Goal: Navigation & Orientation: Find specific page/section

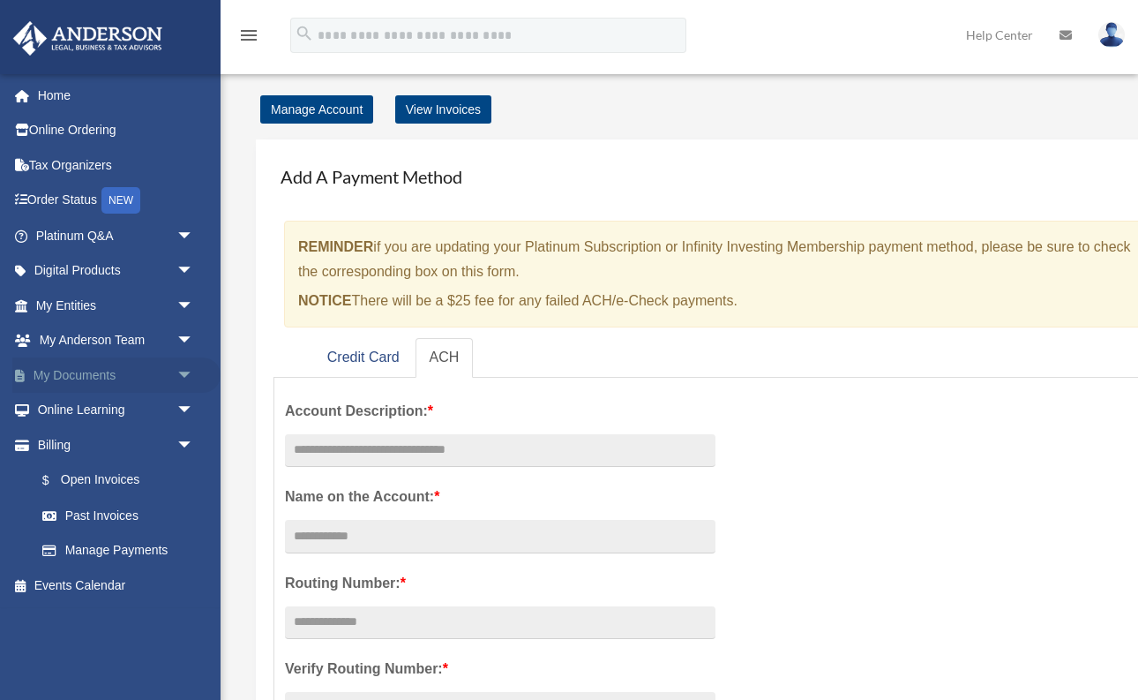
click at [90, 378] on link "My Documents arrow_drop_down" at bounding box center [116, 374] width 208 height 35
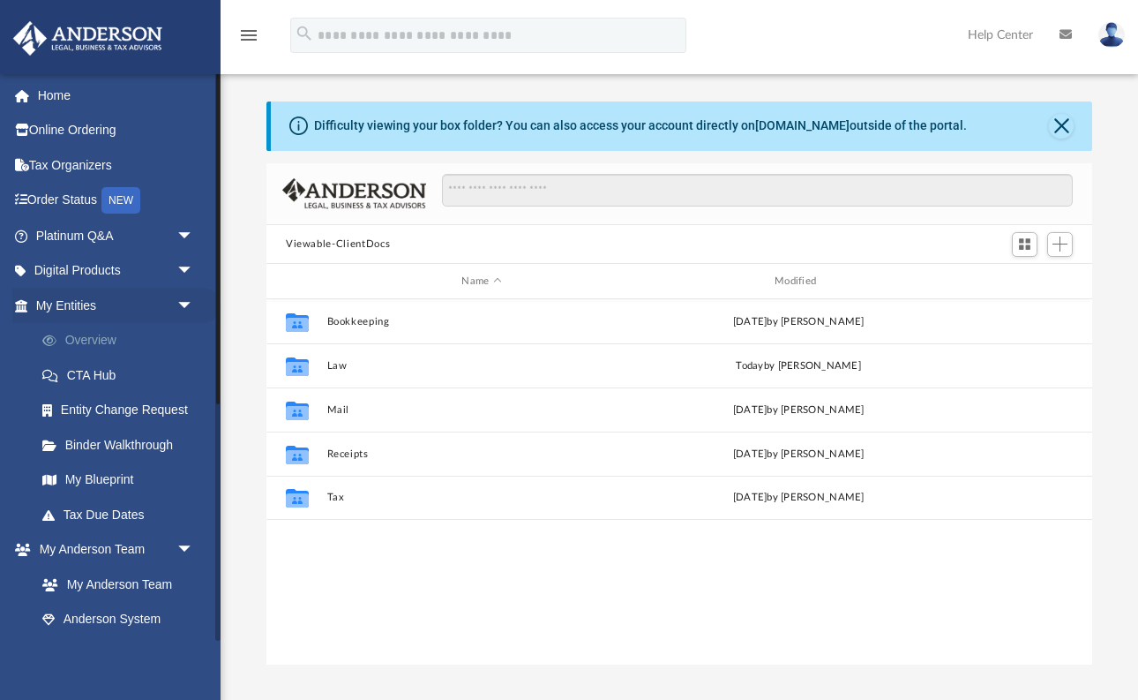
scroll to position [401, 826]
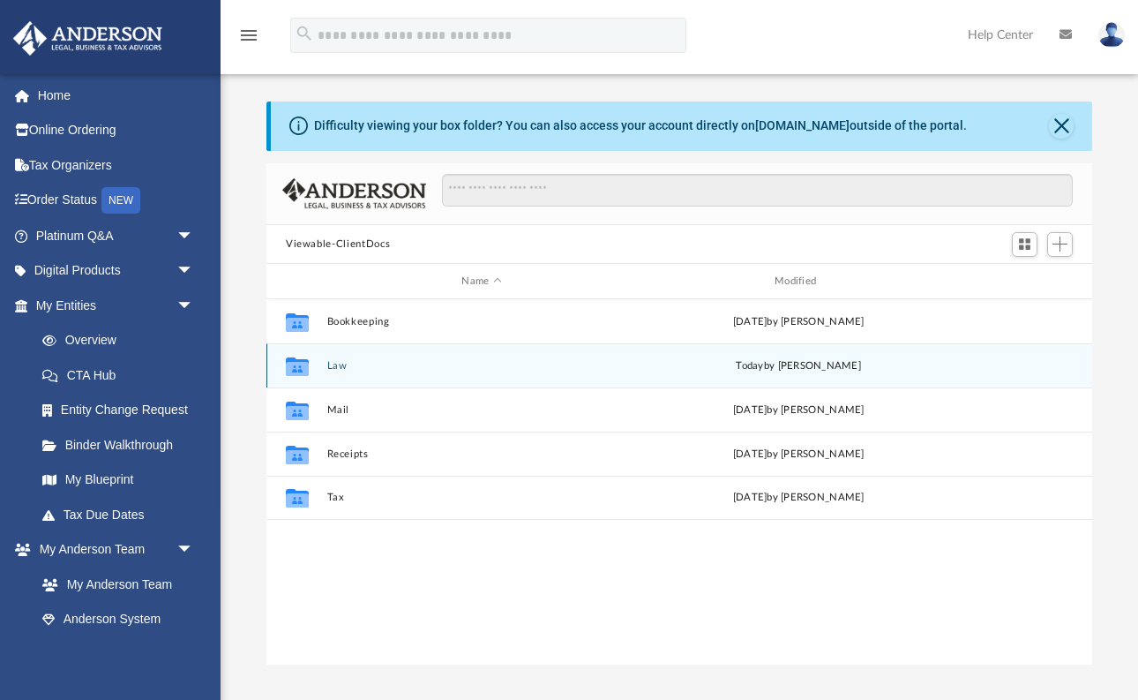
click at [336, 366] on button "Law" at bounding box center [482, 365] width 310 height 11
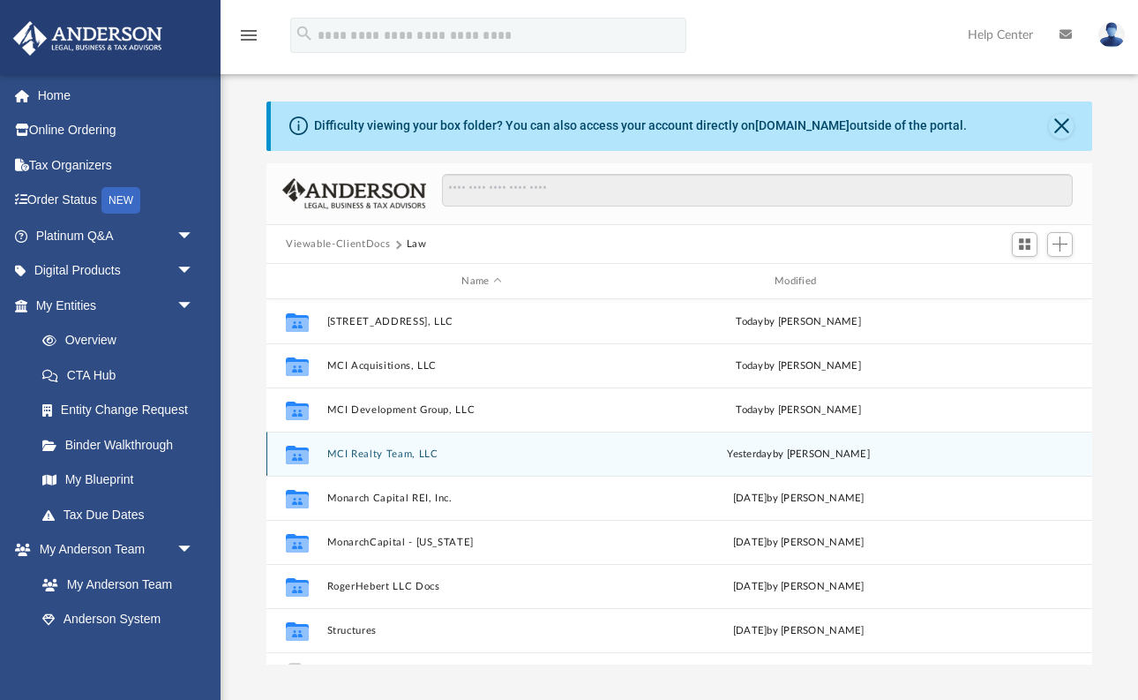
click at [383, 458] on button "MCI Realty Team, LLC" at bounding box center [482, 453] width 310 height 11
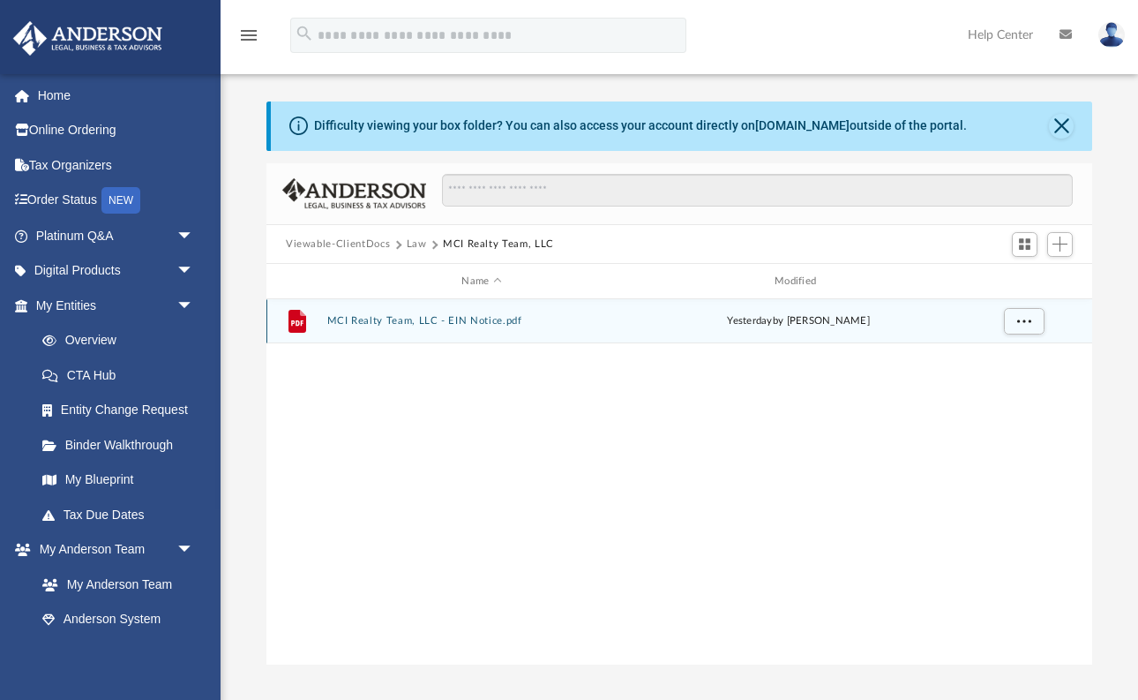
scroll to position [0, 0]
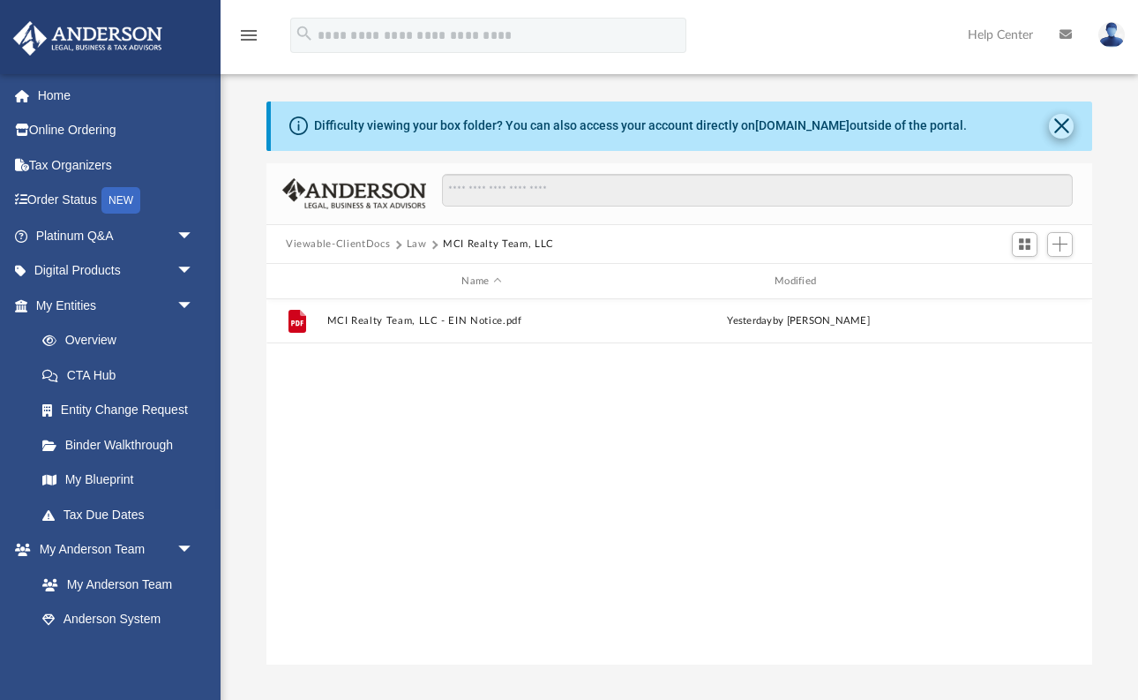
click at [1065, 128] on button "Close" at bounding box center [1061, 126] width 25 height 25
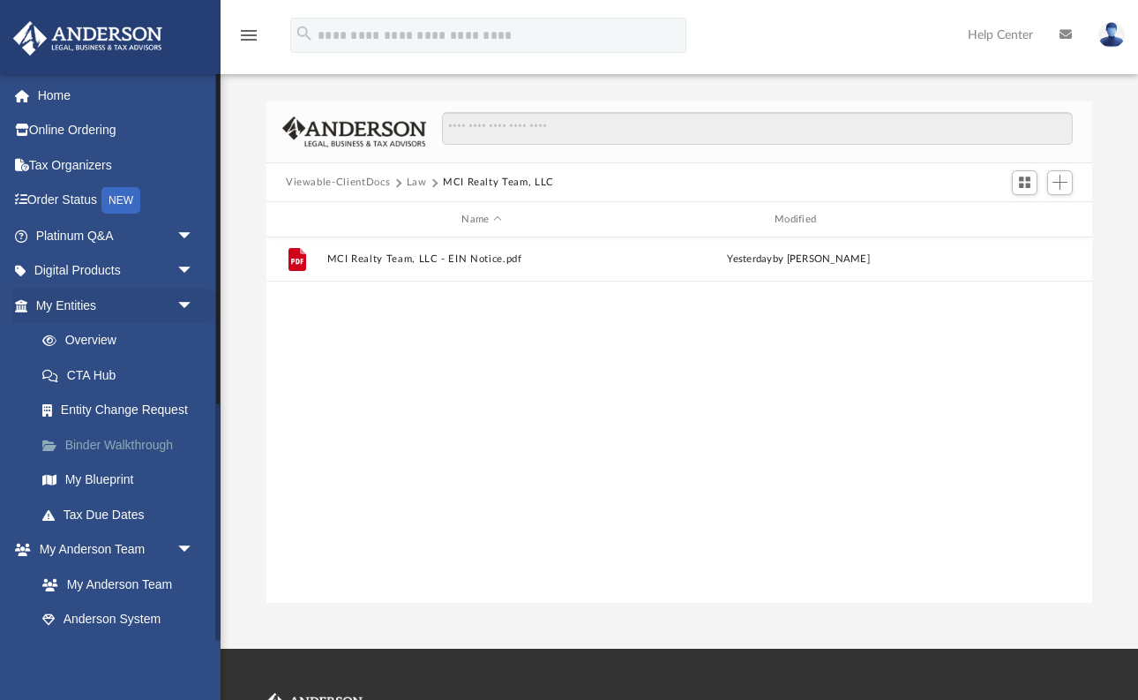
click at [132, 436] on link "Binder Walkthrough" at bounding box center [123, 444] width 196 height 35
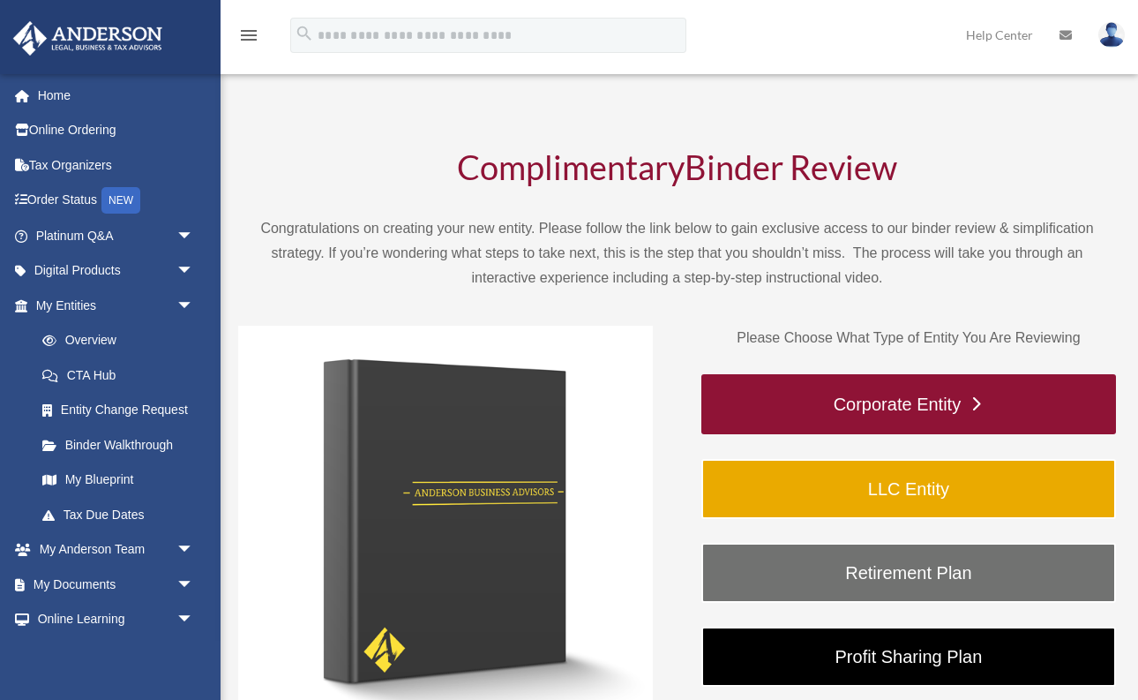
click at [959, 406] on link "Corporate Entity" at bounding box center [908, 404] width 415 height 60
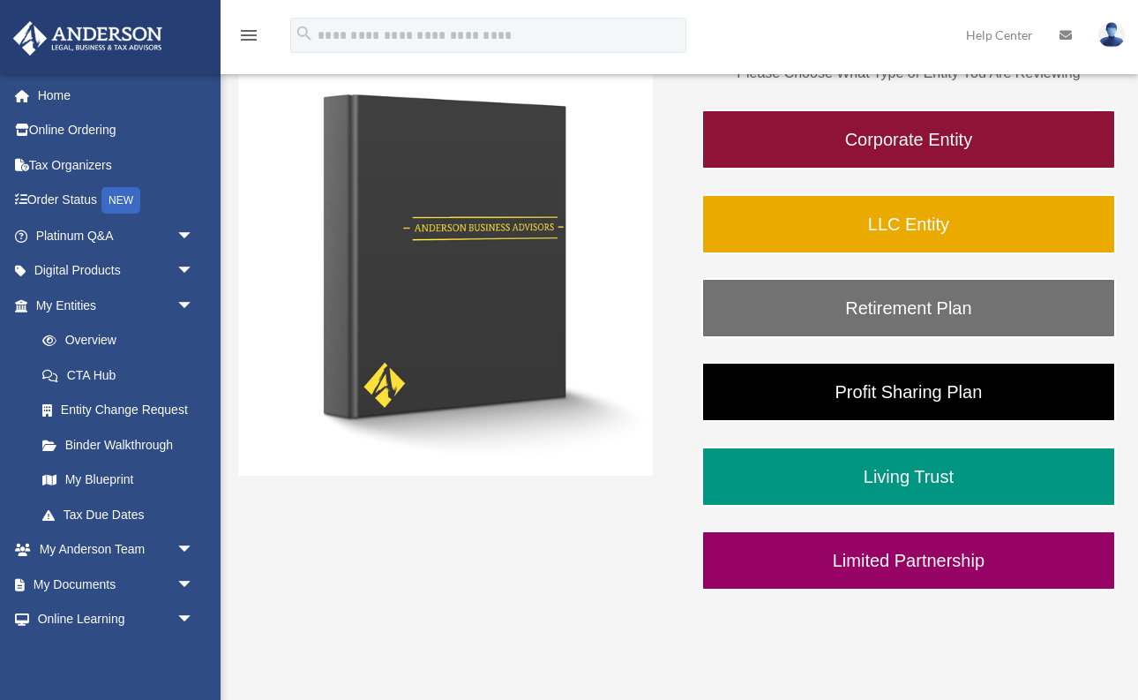
scroll to position [280, 0]
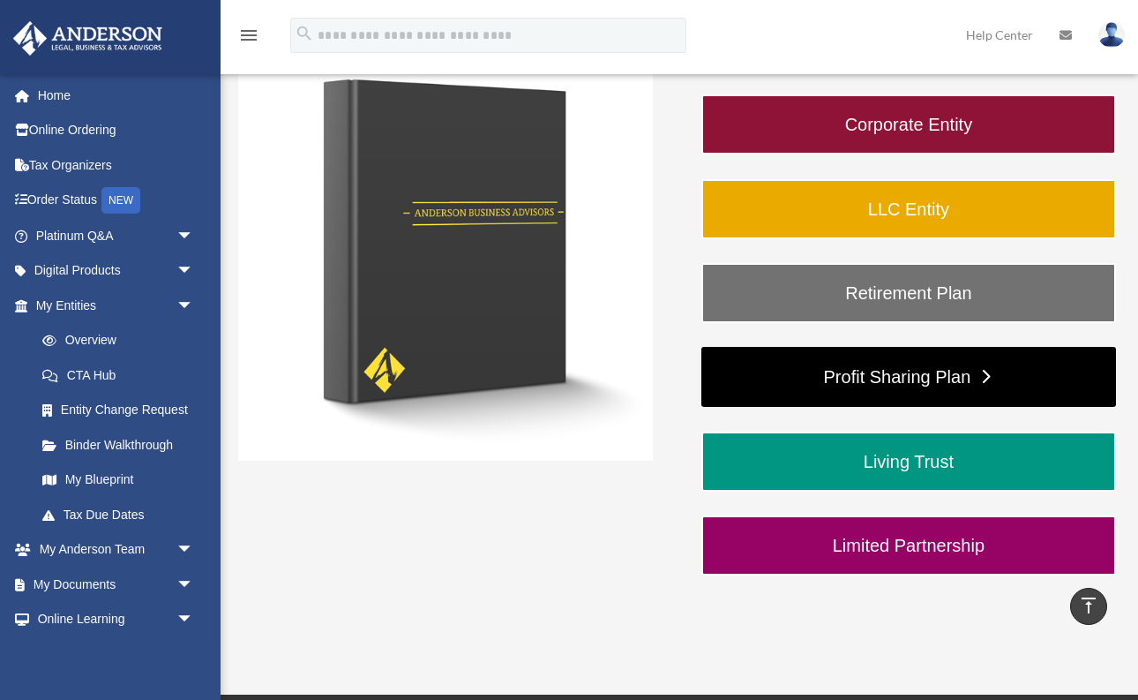
click at [918, 368] on link "Profit Sharing Plan" at bounding box center [908, 377] width 415 height 60
